Goal: Find specific page/section: Find specific page/section

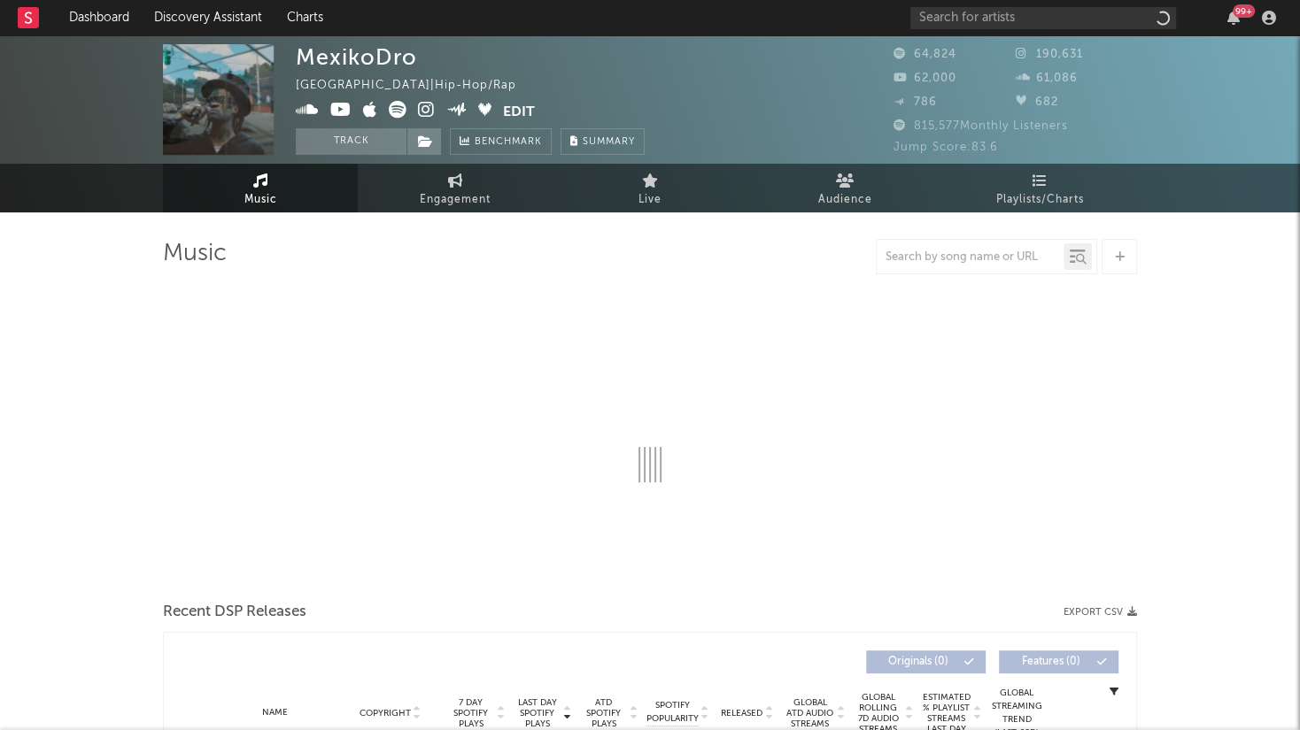
select select "6m"
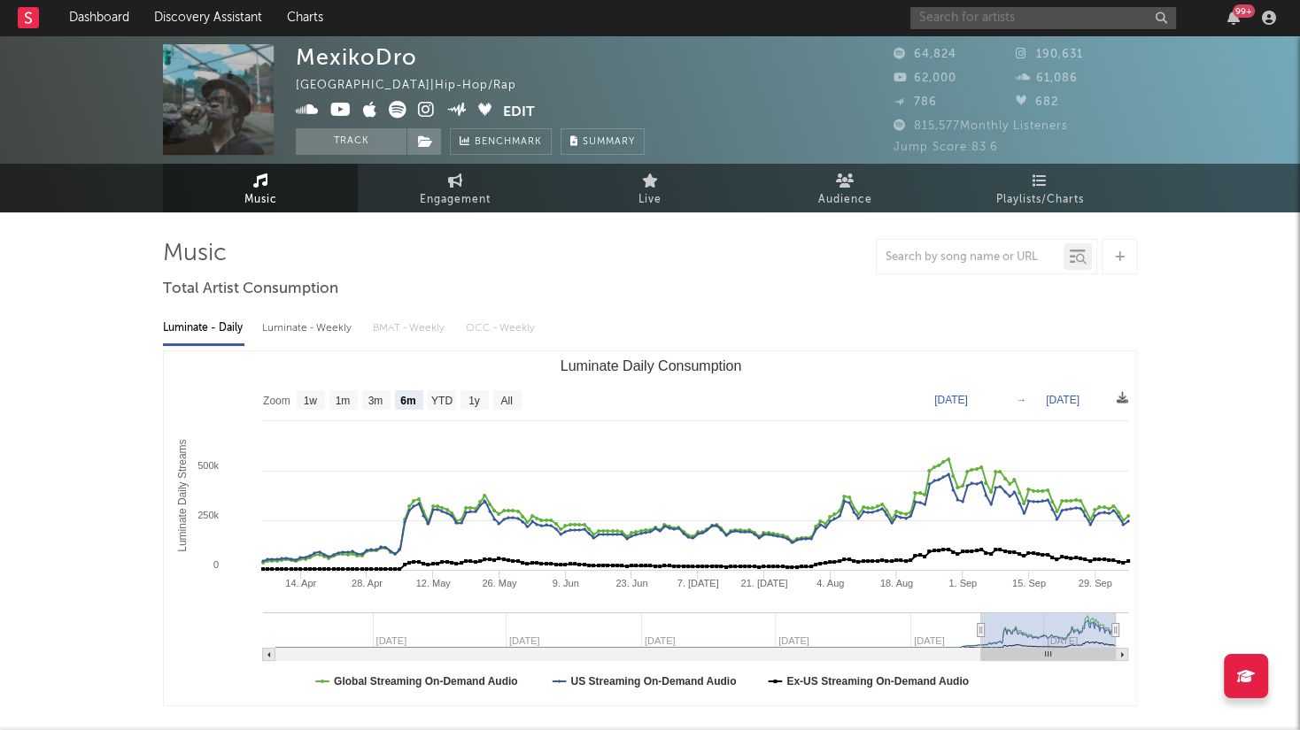
click at [1025, 24] on input "text" at bounding box center [1043, 18] width 266 height 22
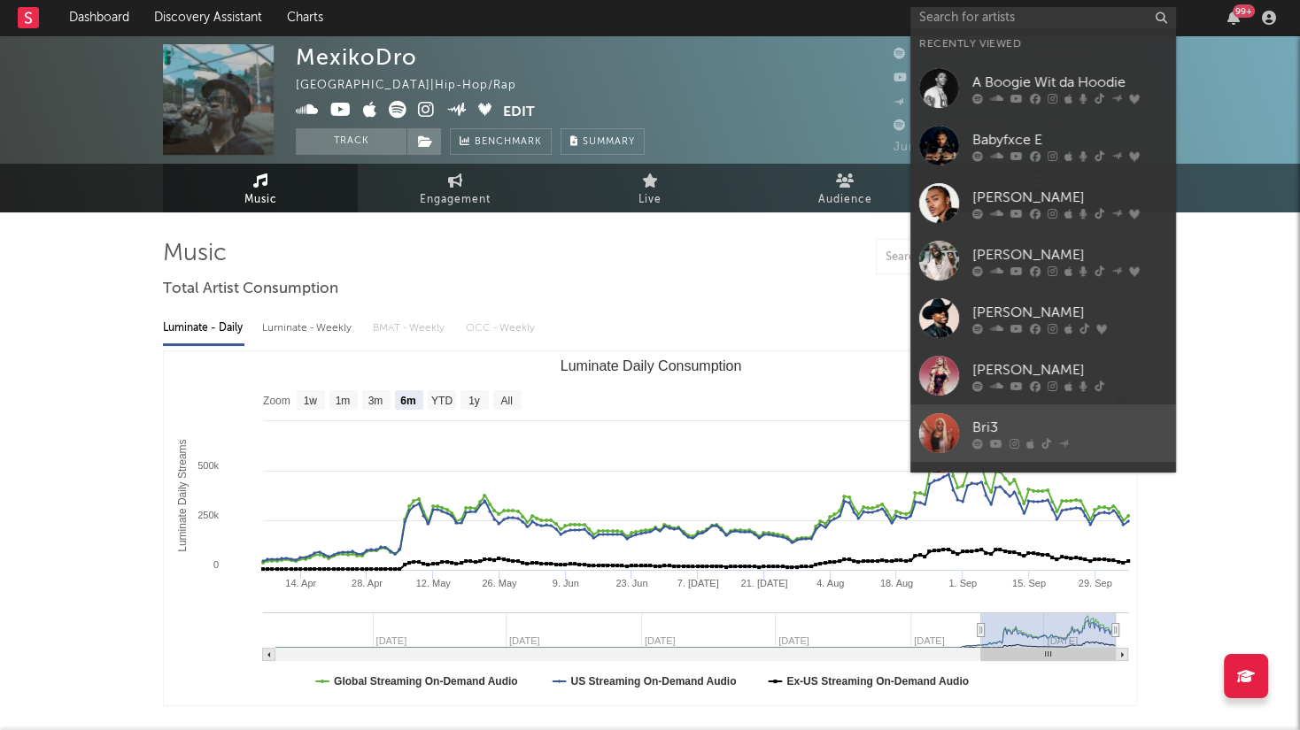
click at [1120, 436] on div "Bri3" at bounding box center [1069, 428] width 195 height 21
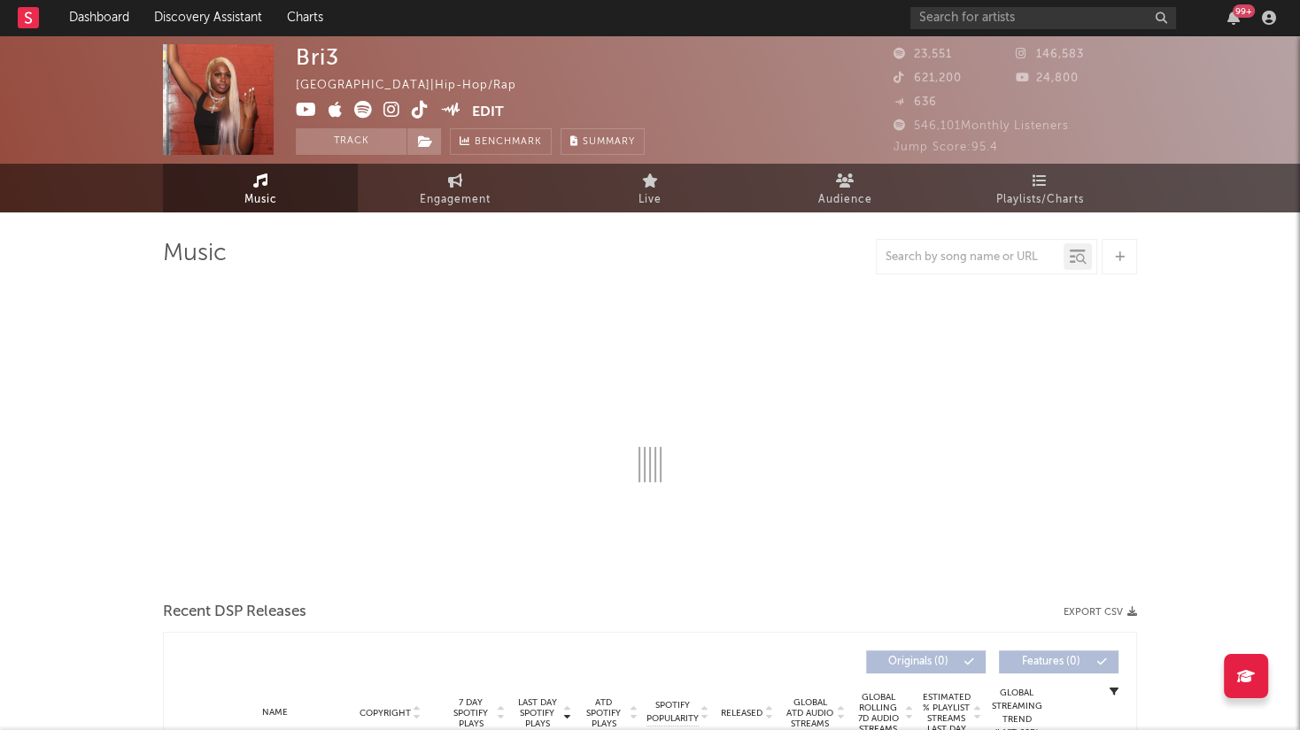
select select "6m"
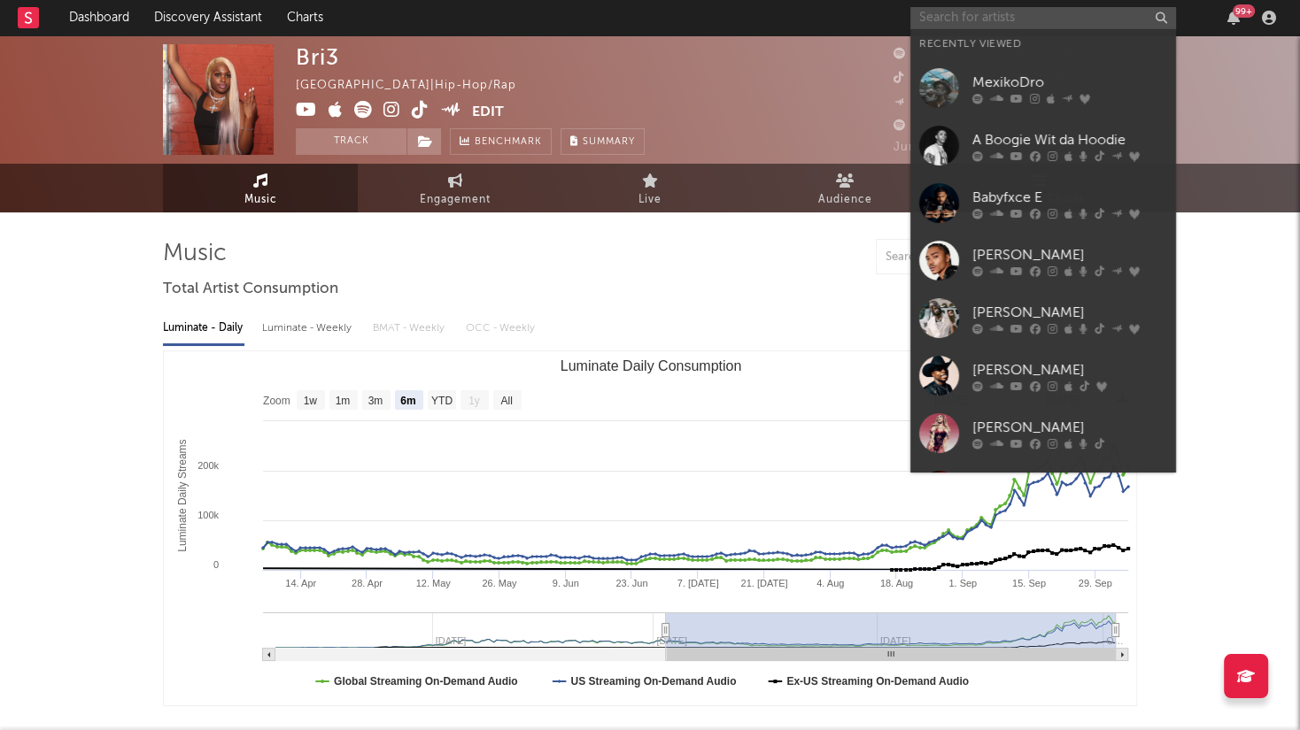
click at [1092, 14] on input "text" at bounding box center [1043, 18] width 266 height 22
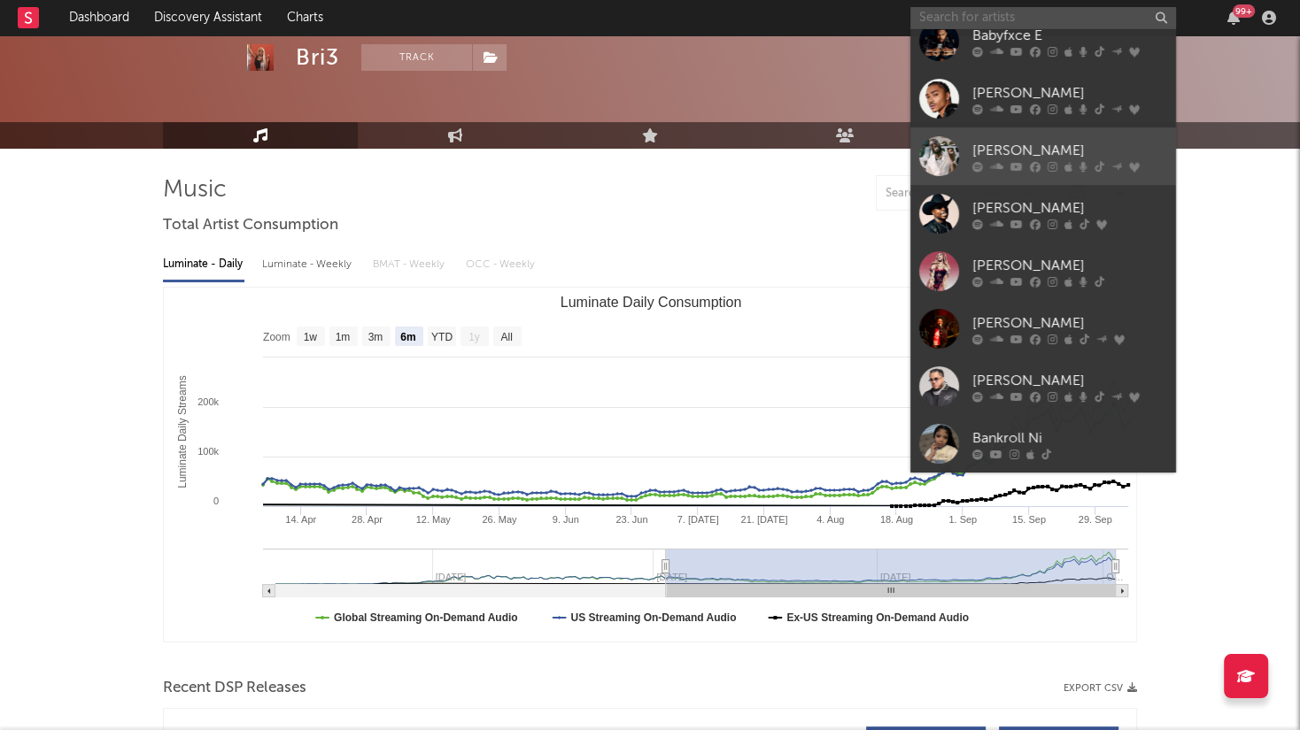
scroll to position [73, 0]
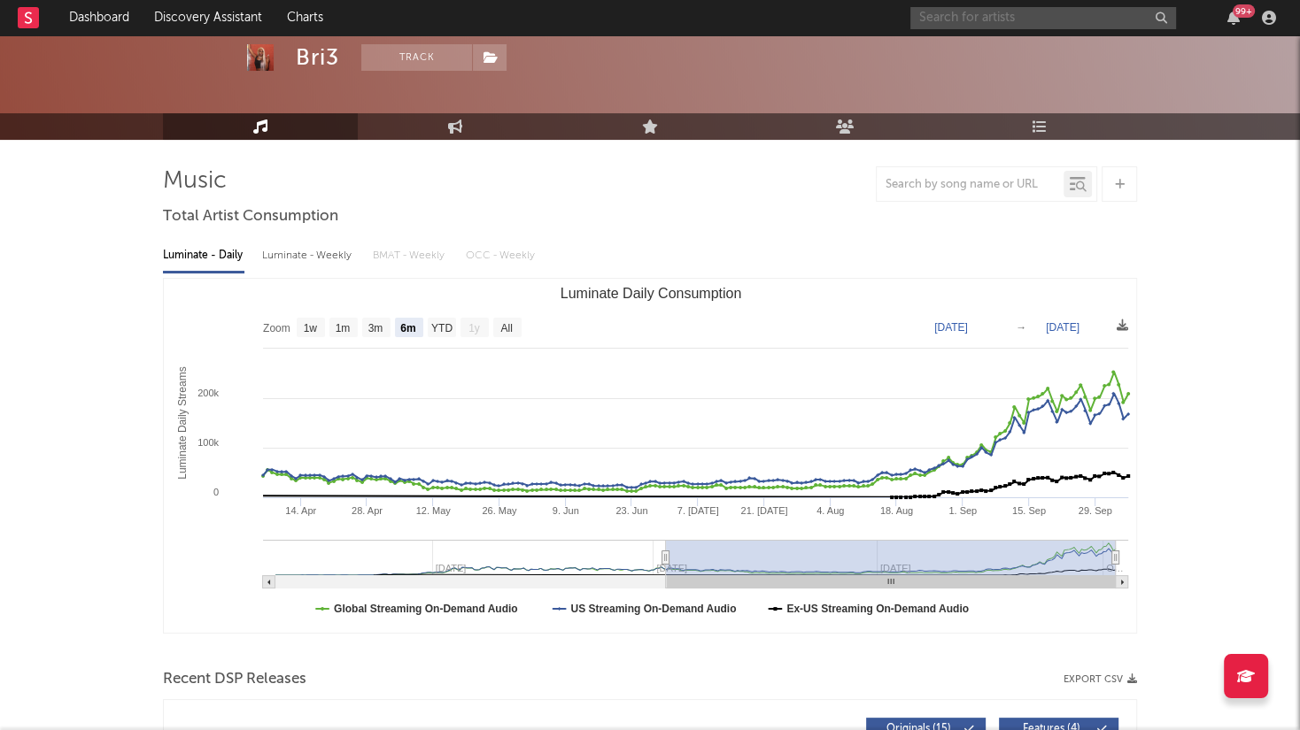
click at [1084, 19] on input "text" at bounding box center [1043, 18] width 266 height 22
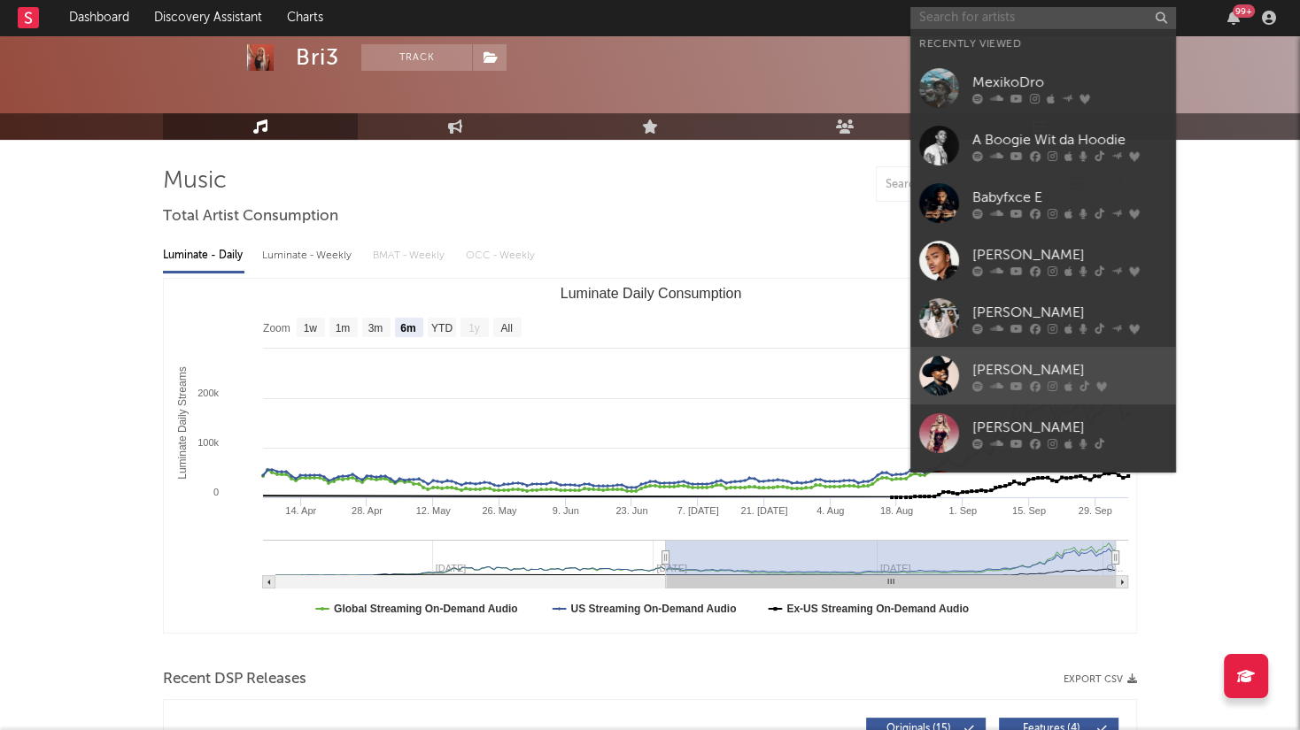
scroll to position [162, 0]
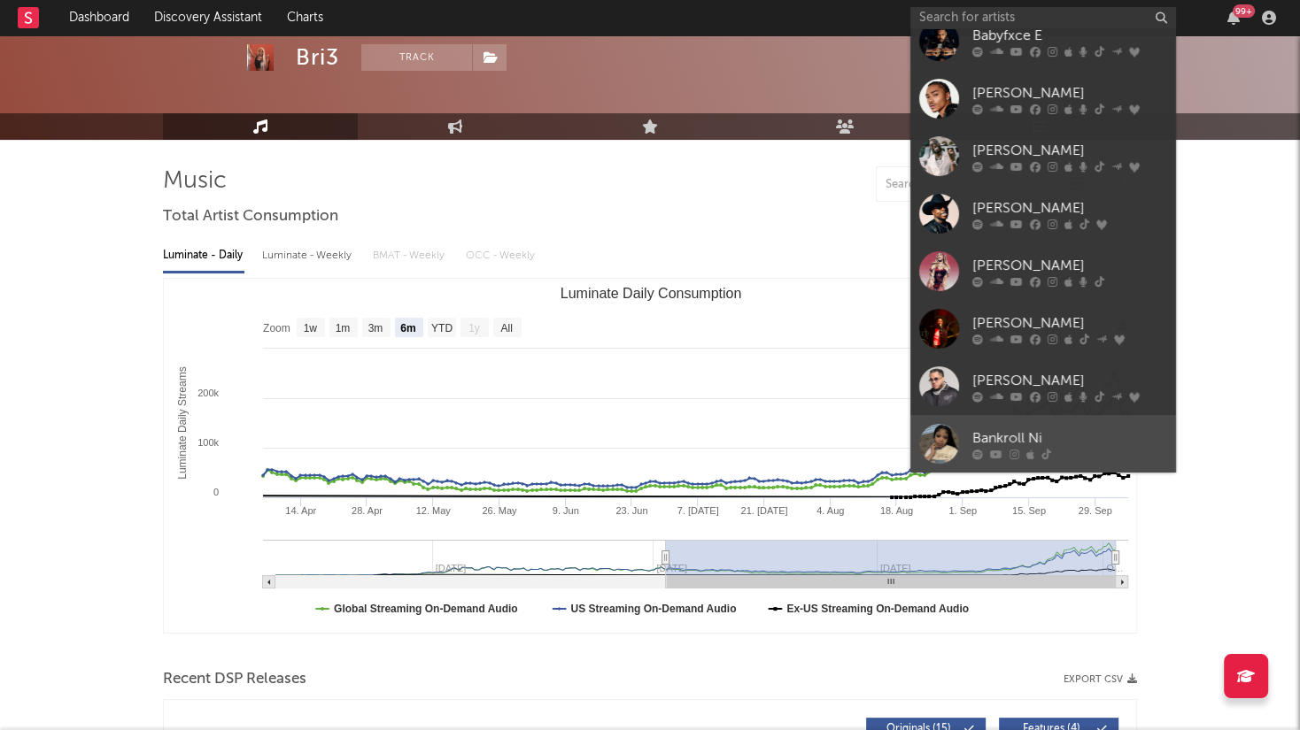
click at [1105, 437] on div "Bankroll Ni" at bounding box center [1069, 438] width 195 height 21
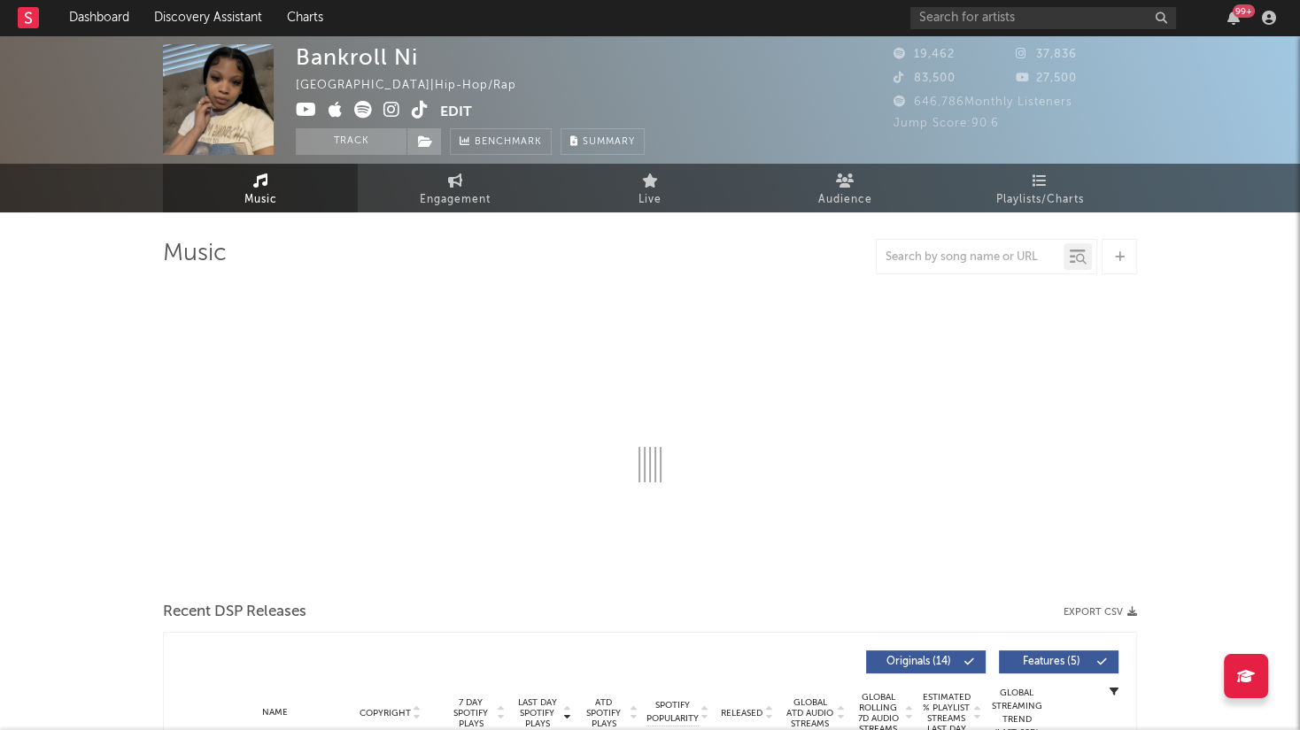
select select "6m"
